Goal: Task Accomplishment & Management: Use online tool/utility

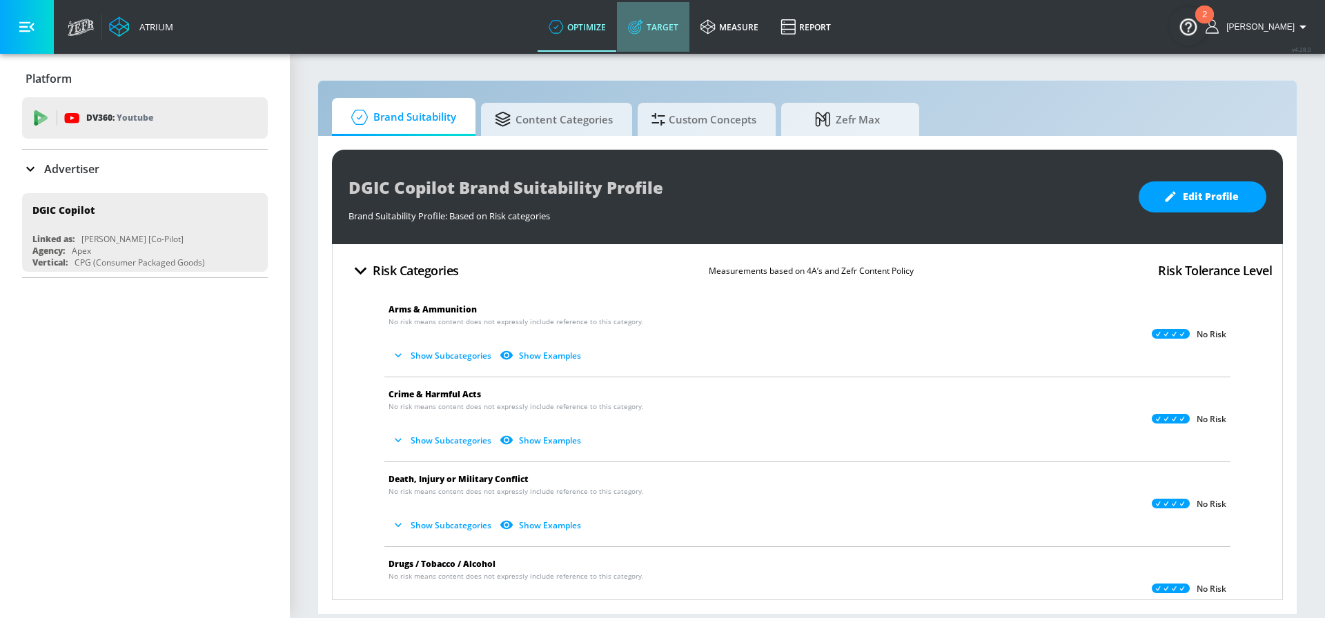
click at [663, 42] on link "Target" at bounding box center [653, 27] width 72 height 50
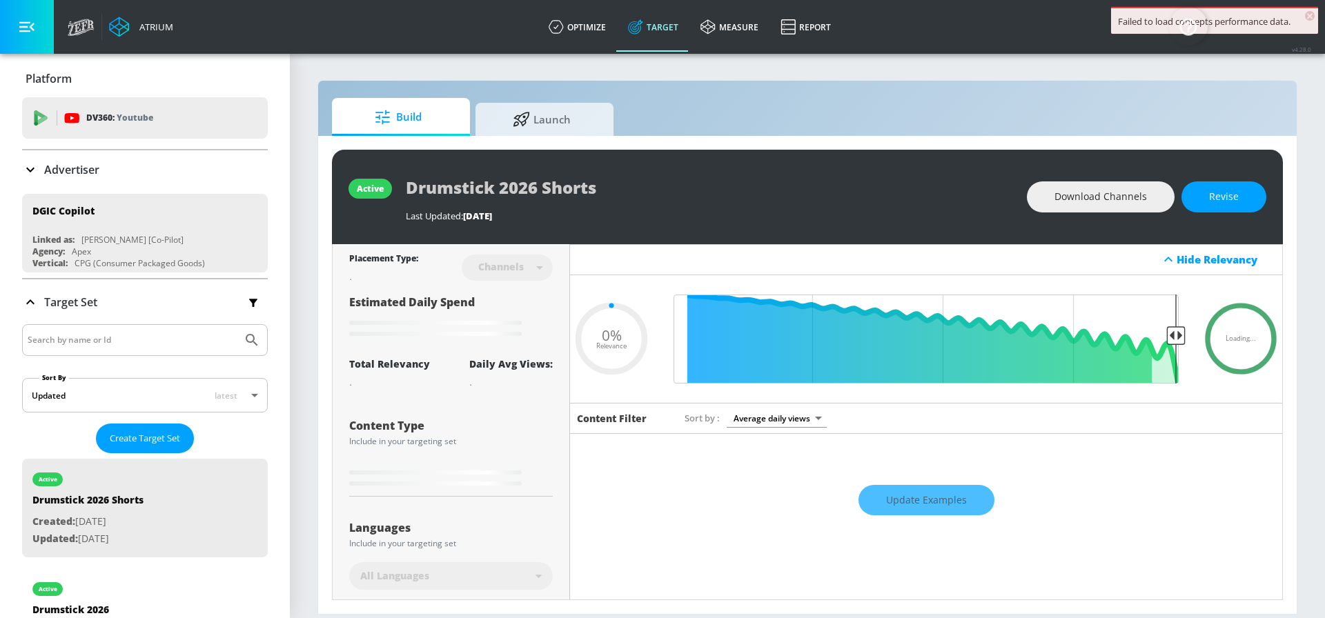
type input "0.05"
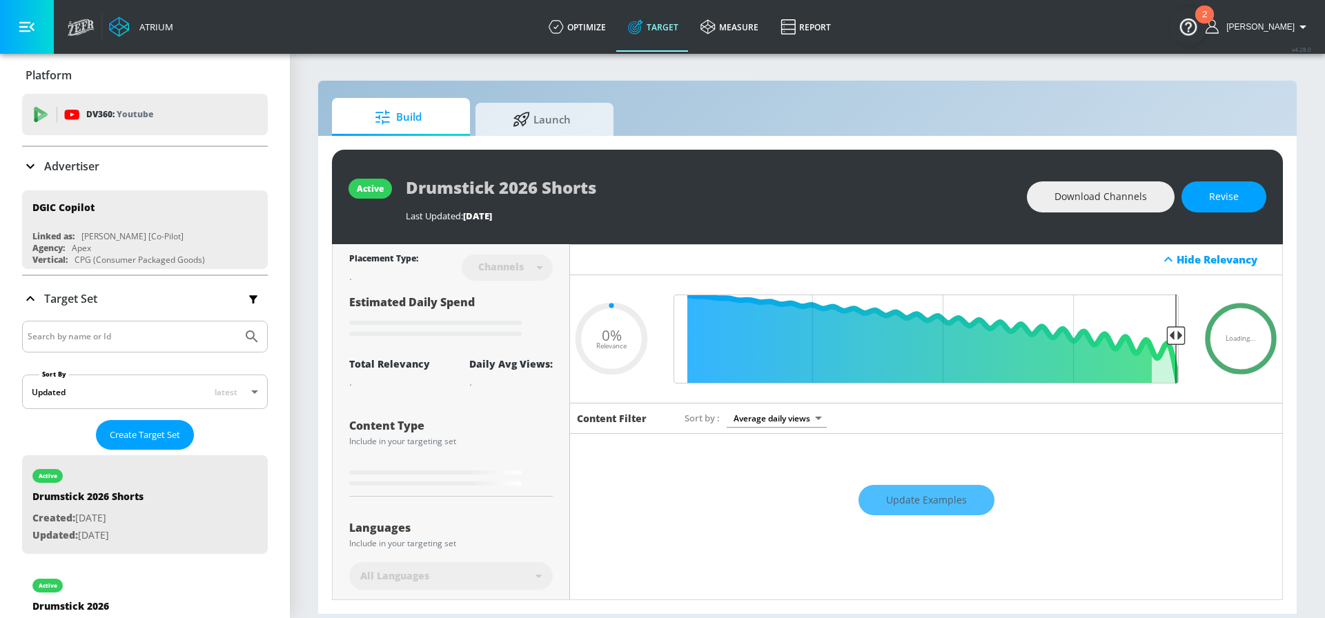
click at [150, 338] on input "Search by name or Id" at bounding box center [132, 337] width 209 height 18
type input "outsh"
type input "0.38"
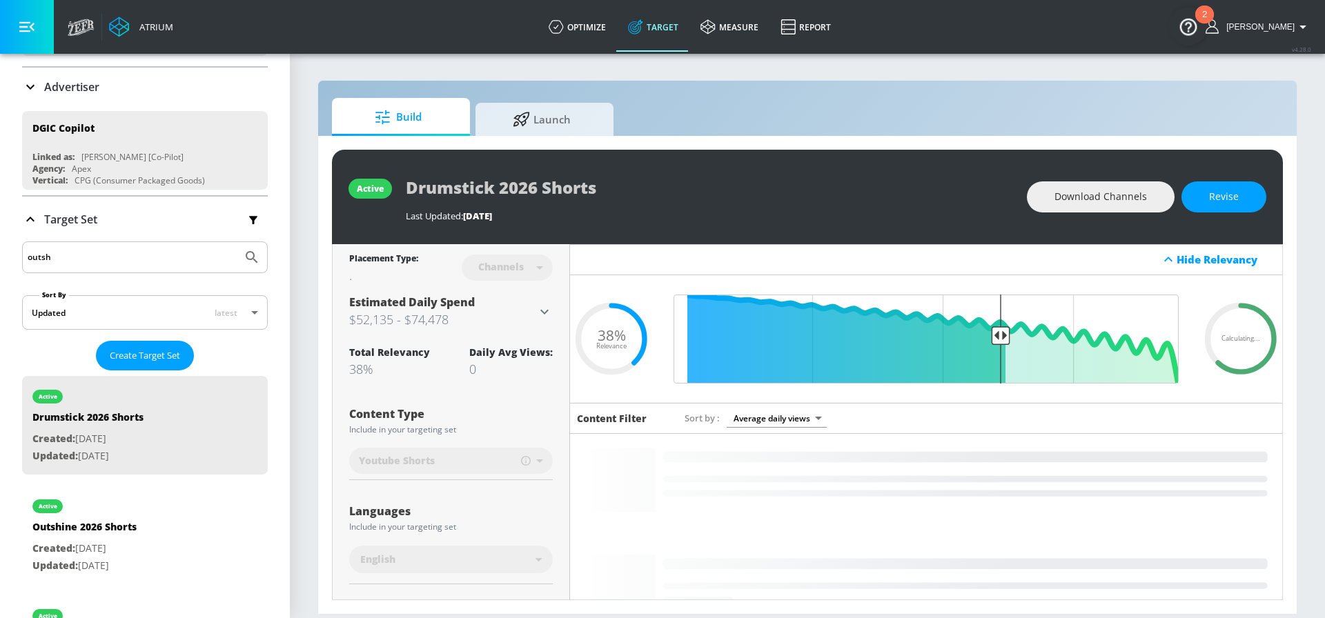
scroll to position [260, 0]
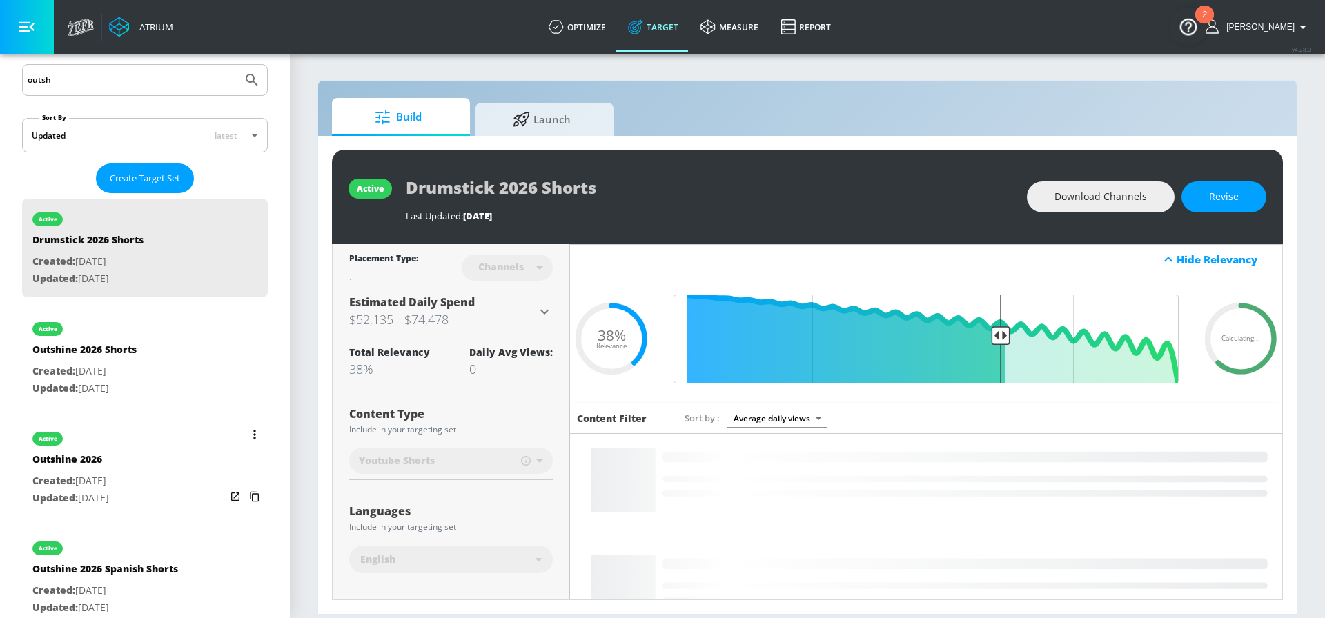
type input "outsh"
click at [109, 457] on div "Outshine 2026" at bounding box center [70, 463] width 77 height 20
type input "Outshine 2026"
type input "videos"
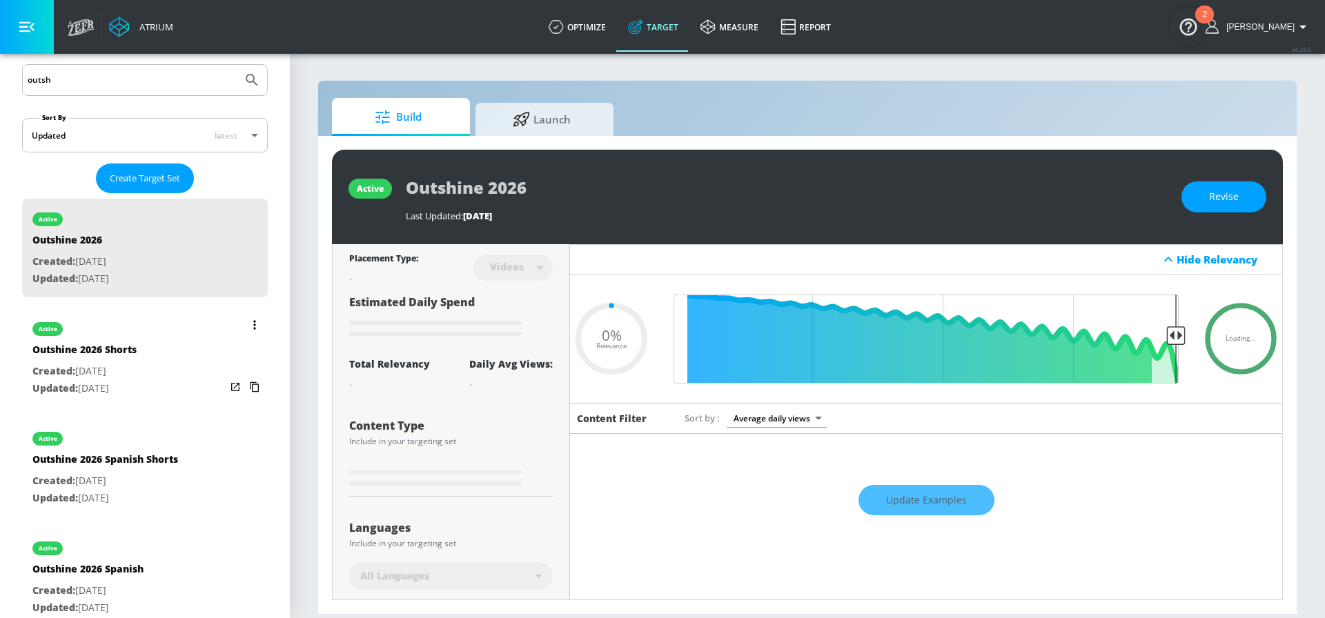
type input "0.38"
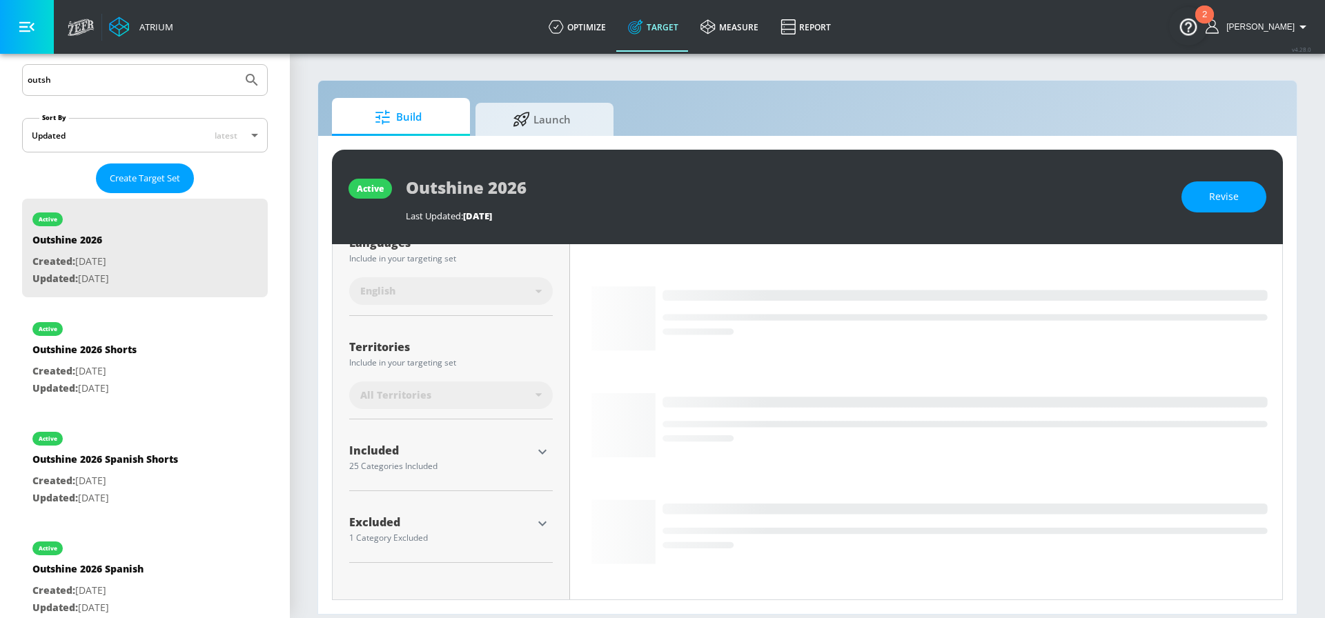
scroll to position [315, 0]
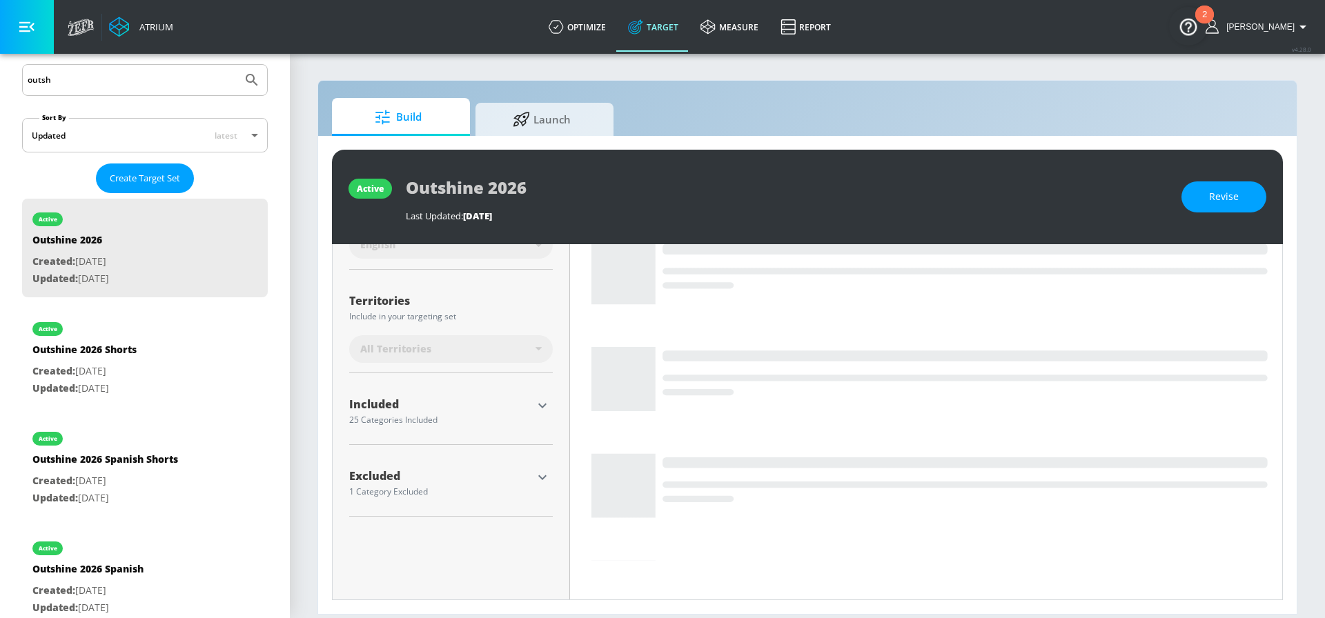
click at [542, 406] on icon "button" at bounding box center [542, 405] width 17 height 17
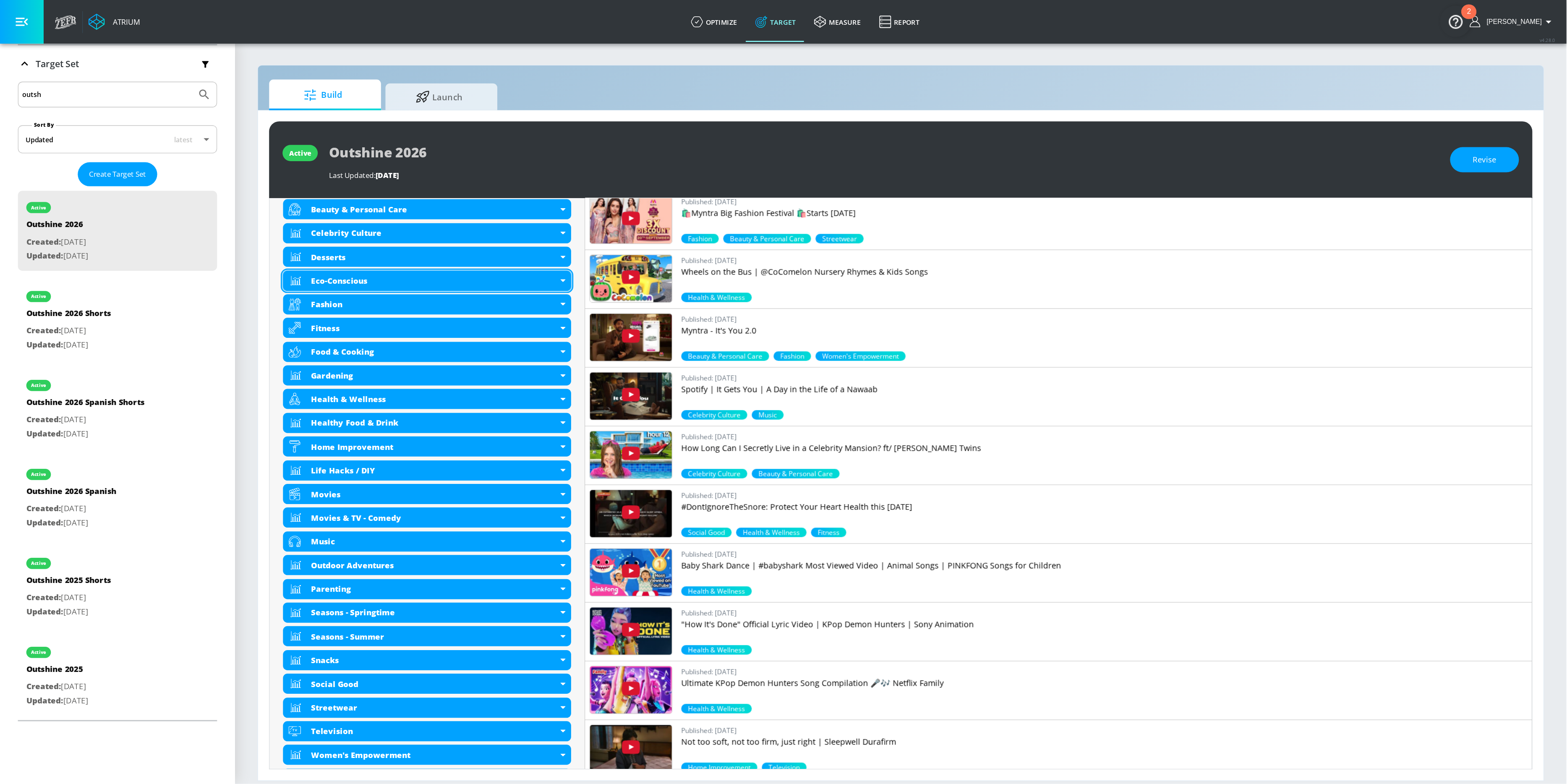
scroll to position [218, 0]
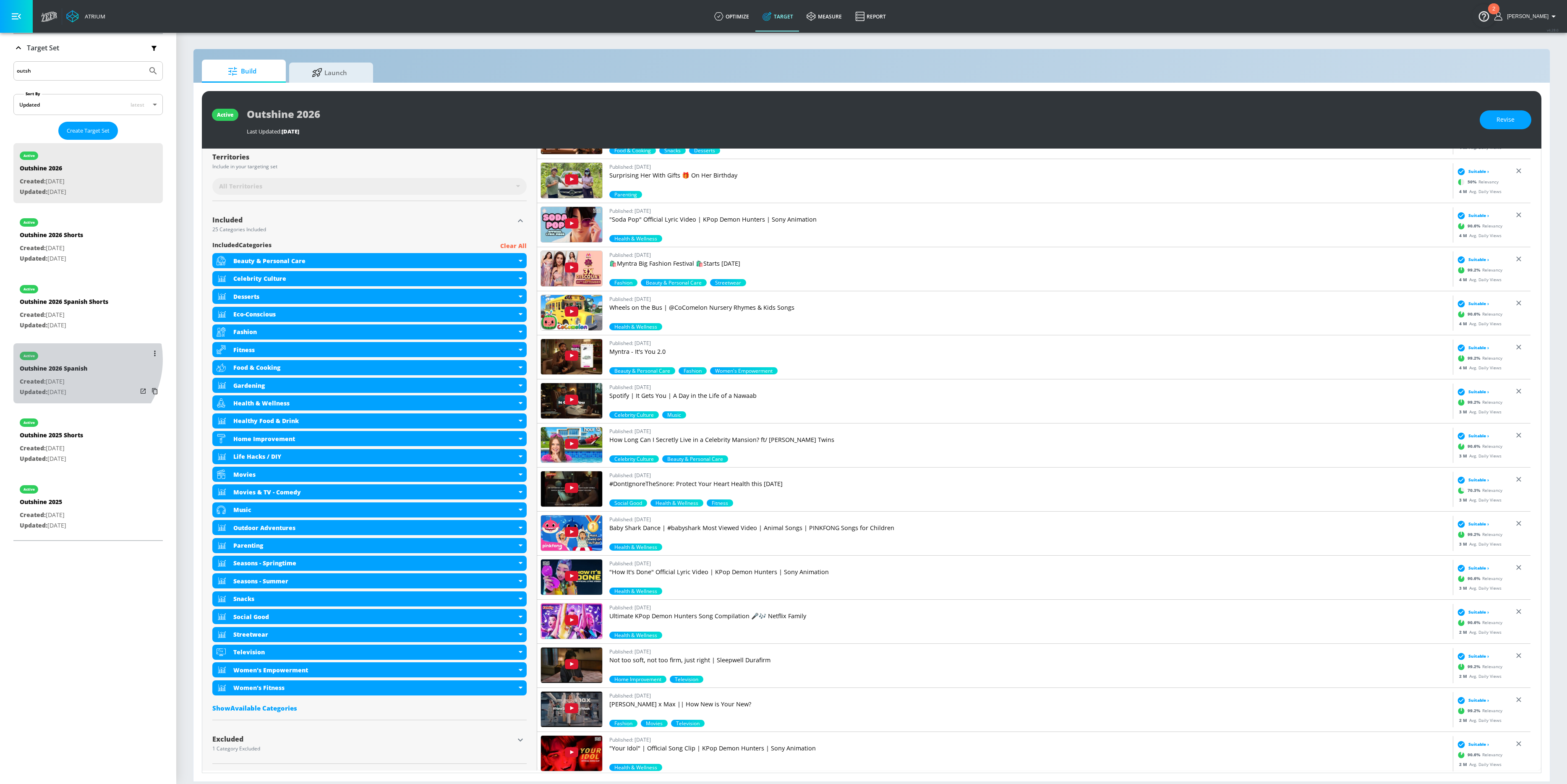
click at [75, 358] on div "active" at bounding box center [53, 353] width 68 height 21
type input "Outshine 2026 Spanish"
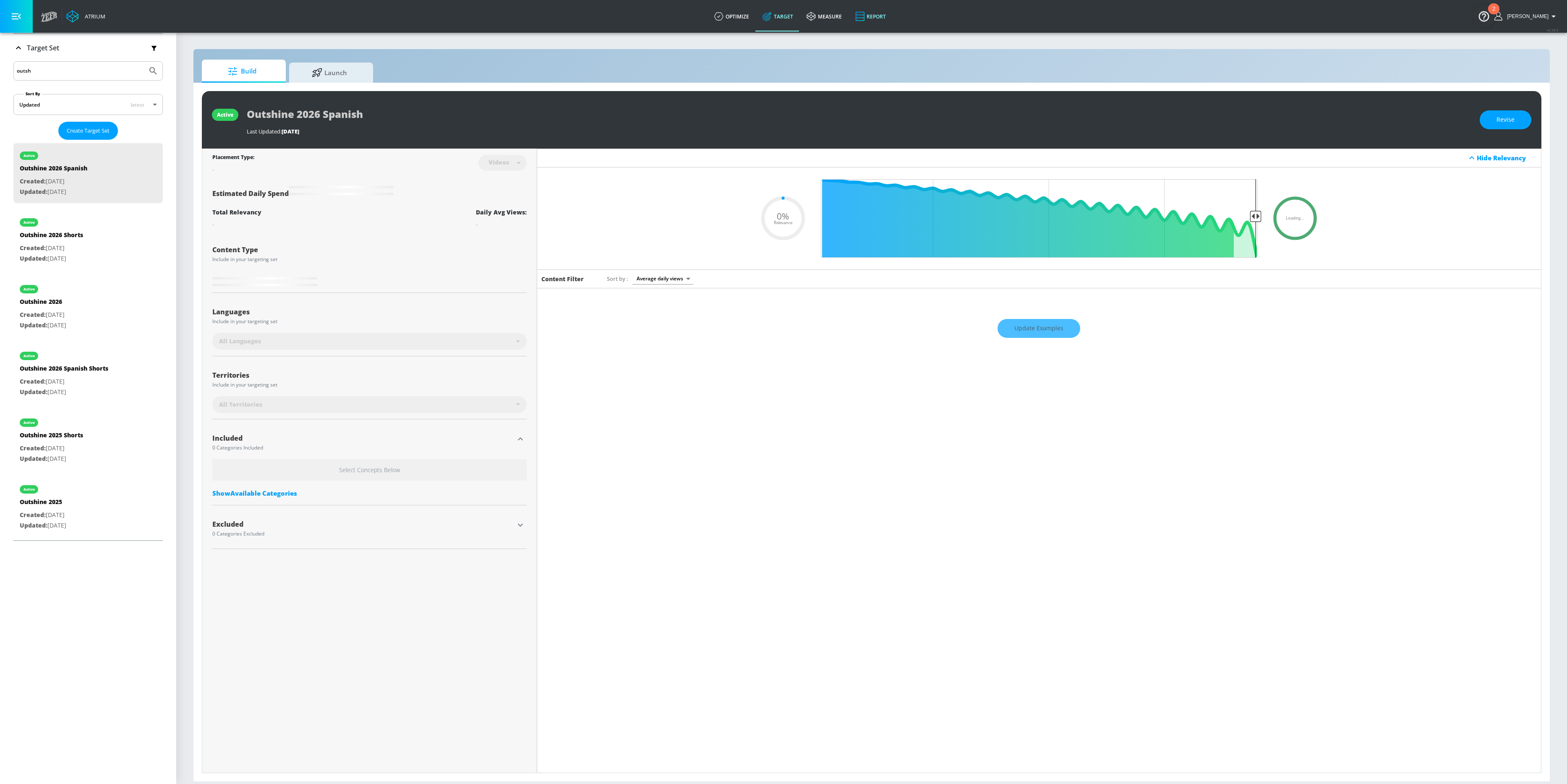
type input "0.38"
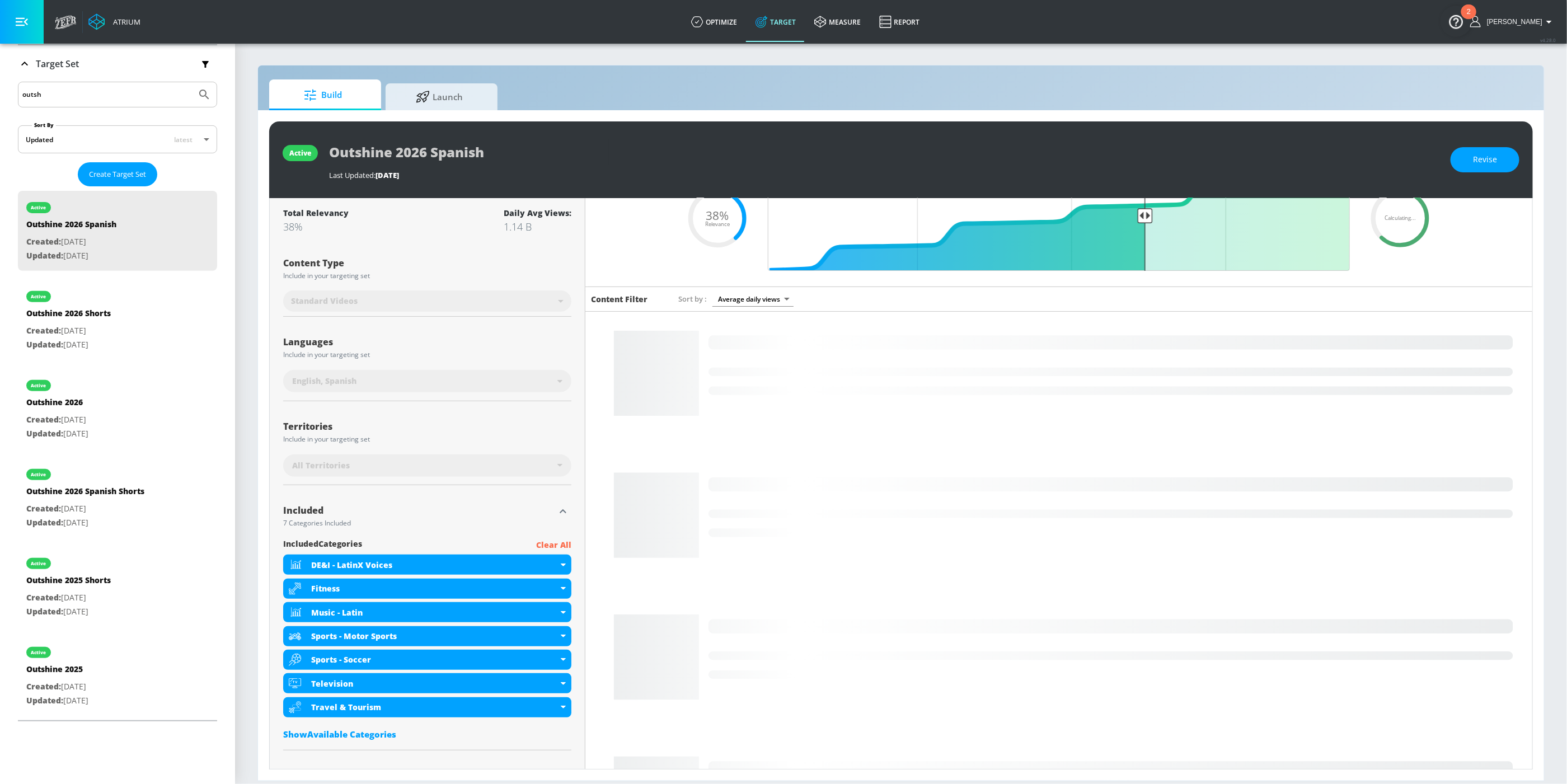
scroll to position [111, 0]
